Goal: Task Accomplishment & Management: Complete application form

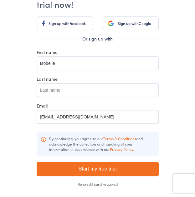
scroll to position [40, 0]
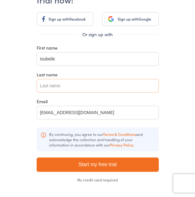
click at [78, 85] on input "text" at bounding box center [98, 86] width 122 height 14
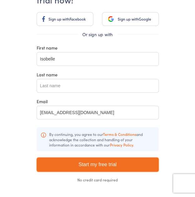
click at [97, 164] on input "Start my free trial" at bounding box center [98, 165] width 122 height 14
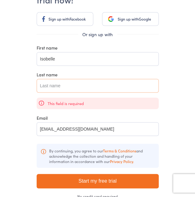
click at [76, 85] on input "text" at bounding box center [98, 86] width 122 height 14
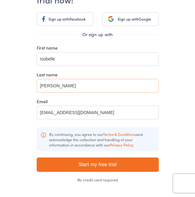
type input "George"
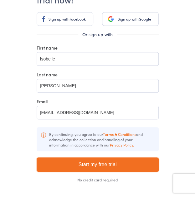
click at [85, 160] on input "Start my free trial" at bounding box center [98, 165] width 122 height 14
type input "Please wait ..."
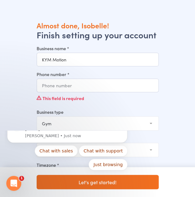
type input "KYM Motion"
click at [56, 89] on input "Phone number *" at bounding box center [98, 86] width 122 height 14
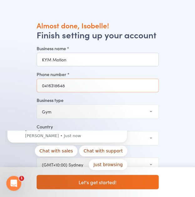
click at [44, 87] on input "0416318648" at bounding box center [98, 86] width 122 height 14
type input "[PHONE_NUMBER]"
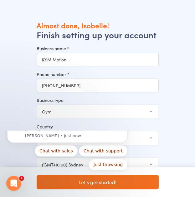
click at [52, 112] on select "Gym Studio Martial Arts Yoga School Dance School Pole Dance Personal Trainer Cr…" at bounding box center [97, 112] width 121 height 14
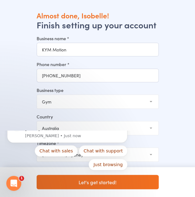
click at [54, 102] on select "Gym Studio Martial Arts Yoga School Dance School Pole Dance Personal Trainer Cr…" at bounding box center [97, 102] width 121 height 14
select select "4"
click at [37, 95] on select "Gym Studio Martial Arts Yoga School Dance School Pole Dance Personal Trainer Cr…" at bounding box center [97, 102] width 121 height 14
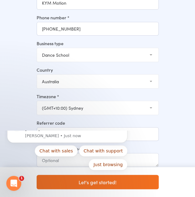
scroll to position [68, 0]
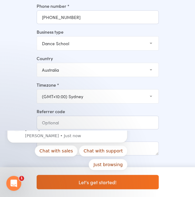
click at [154, 150] on textarea at bounding box center [98, 149] width 122 height 14
click at [169, 134] on div "Almost done, Isobelle! Finish setting up your account Business name * KYM Motio…" at bounding box center [97, 75] width 195 height 246
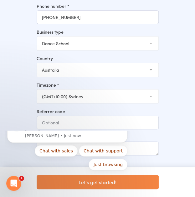
click at [139, 180] on button "Let's get started!" at bounding box center [98, 182] width 122 height 14
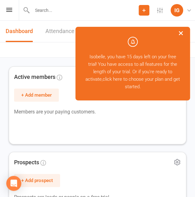
click at [180, 32] on button "×" at bounding box center [180, 32] width 11 height 13
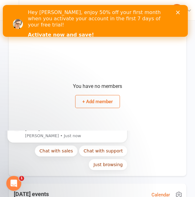
scroll to position [320, 0]
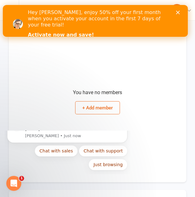
click at [179, 12] on icon "Close" at bounding box center [177, 13] width 4 height 4
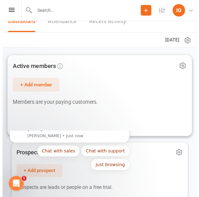
scroll to position [0, 0]
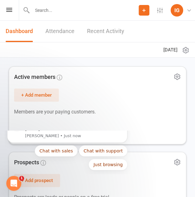
click at [95, 28] on link "Recent Activity" at bounding box center [105, 32] width 37 height 22
